Goal: Check status: Check status

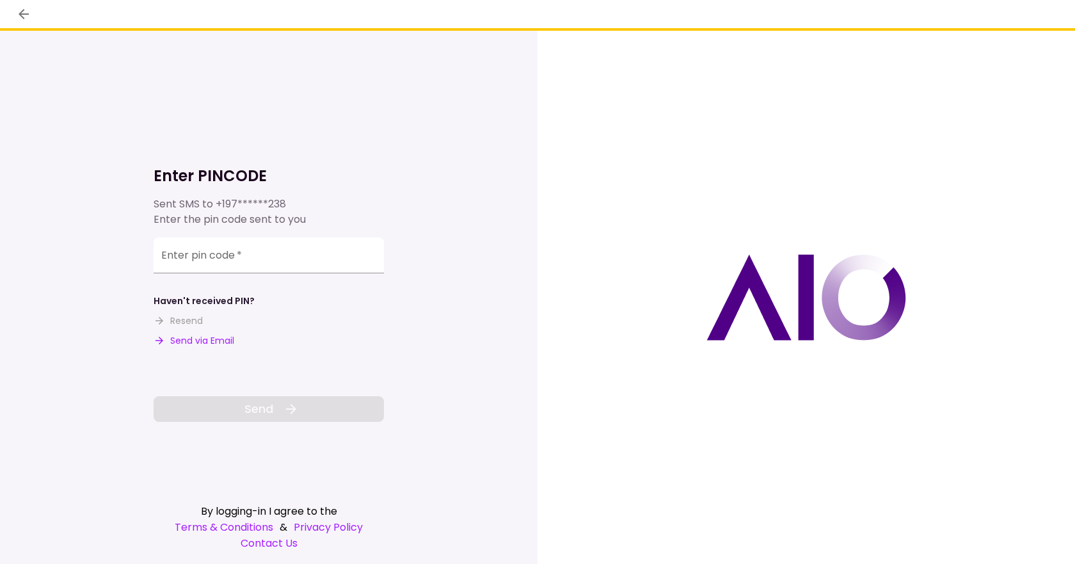
click at [217, 260] on input "Enter pin code   *" at bounding box center [269, 255] width 230 height 36
click at [213, 266] on input "Enter pin code   *" at bounding box center [269, 255] width 230 height 36
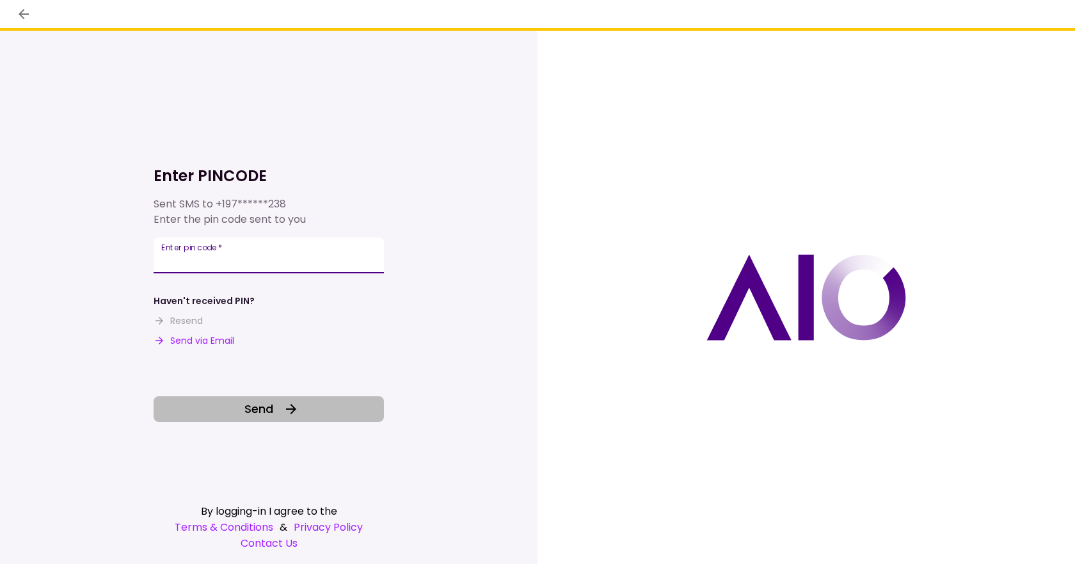
type input "******"
click at [259, 409] on span "Send" at bounding box center [258, 408] width 29 height 17
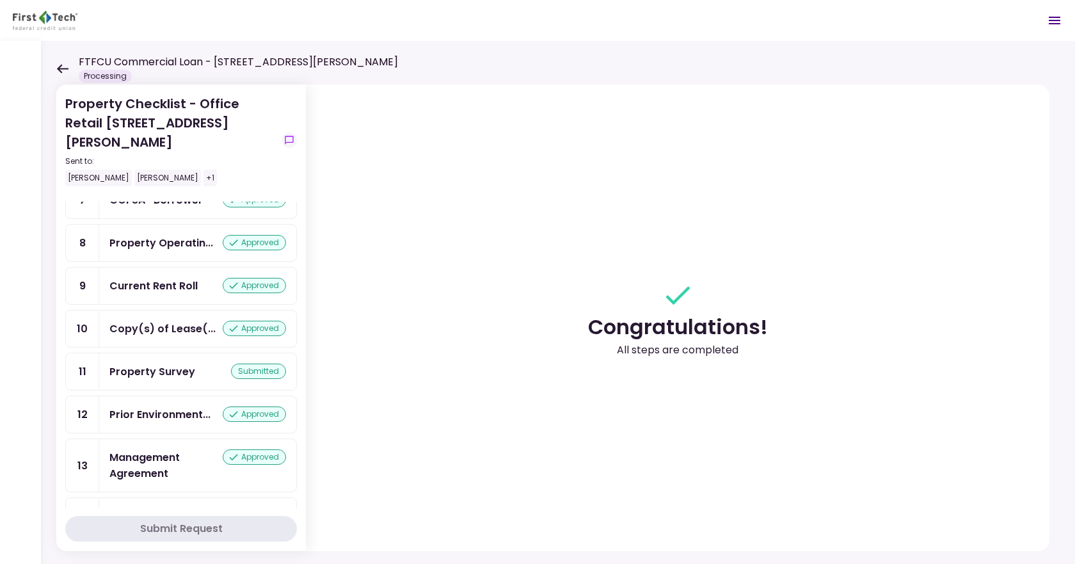
scroll to position [320, 0]
click at [247, 363] on div "submitted" at bounding box center [258, 370] width 55 height 15
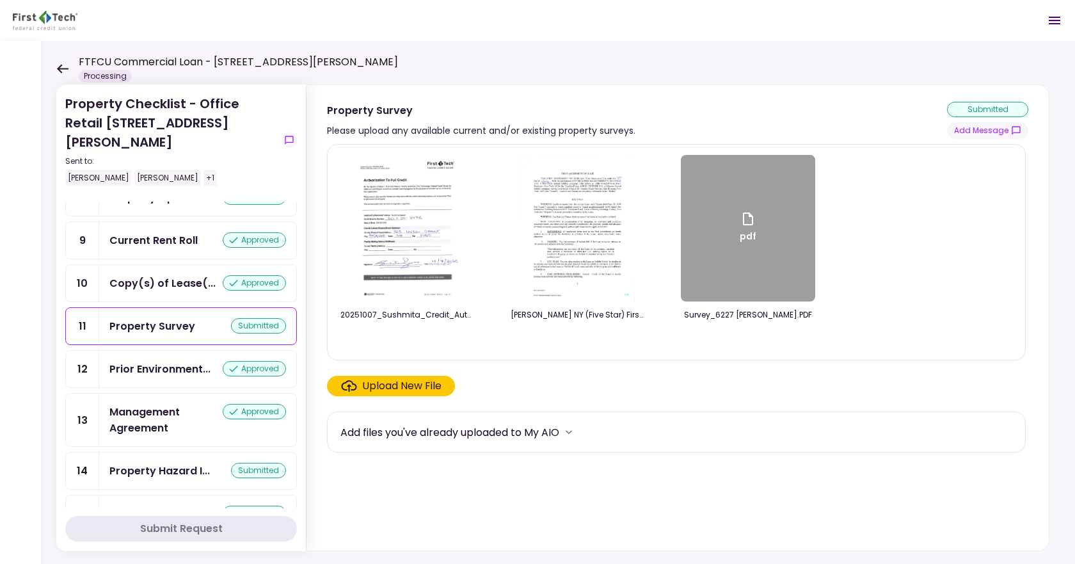
scroll to position [408, 0]
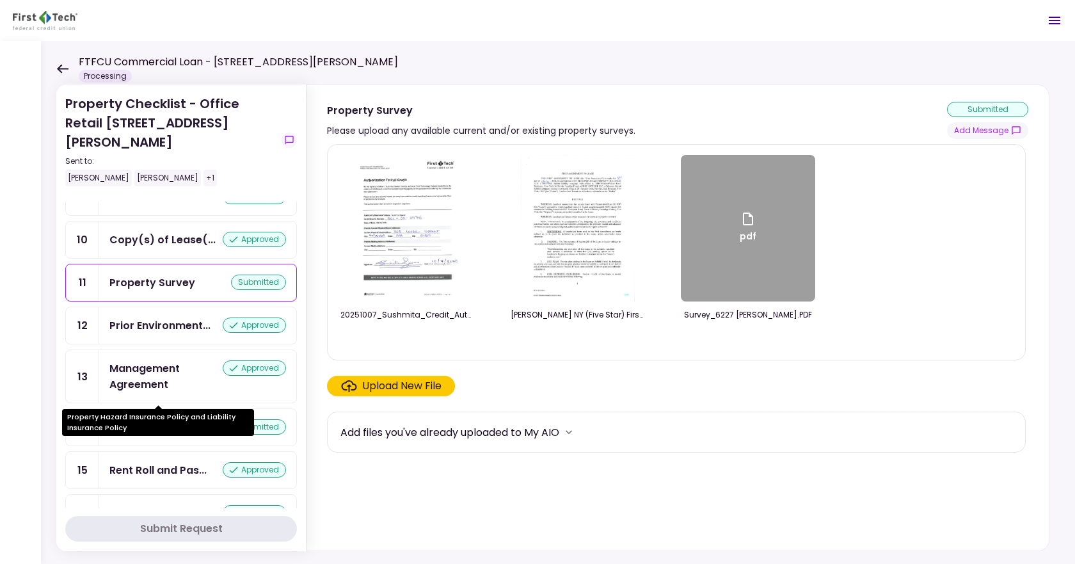
click at [187, 419] on div "Property Hazard I..." at bounding box center [159, 427] width 100 height 16
